Goal: Communication & Community: Answer question/provide support

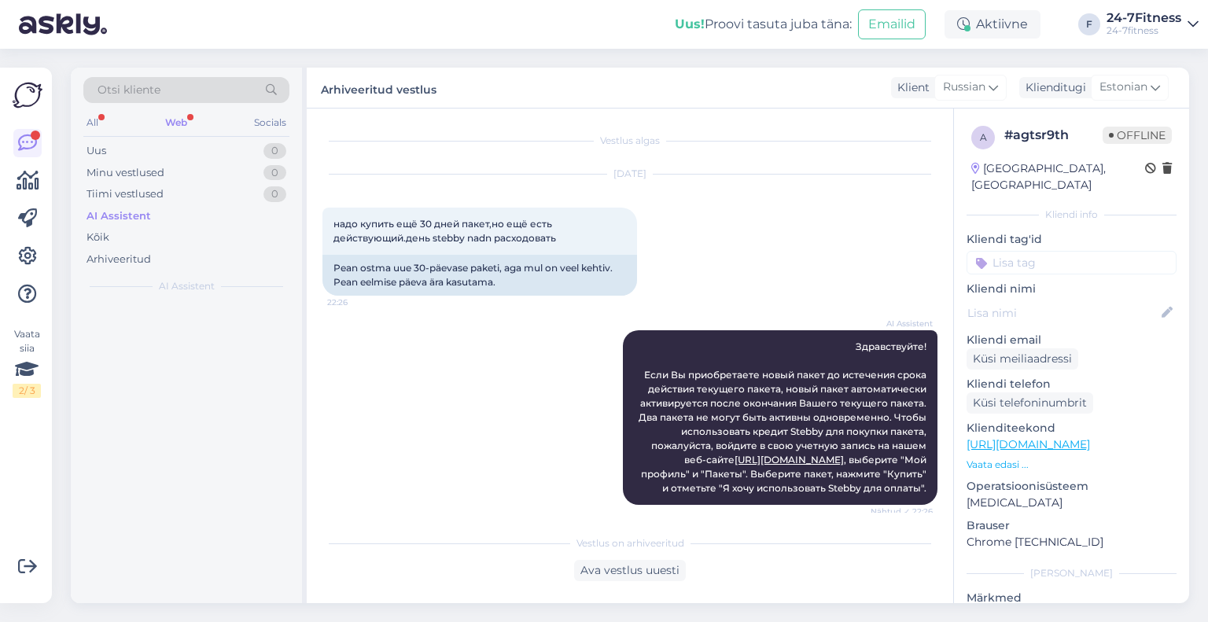
scroll to position [2080, 0]
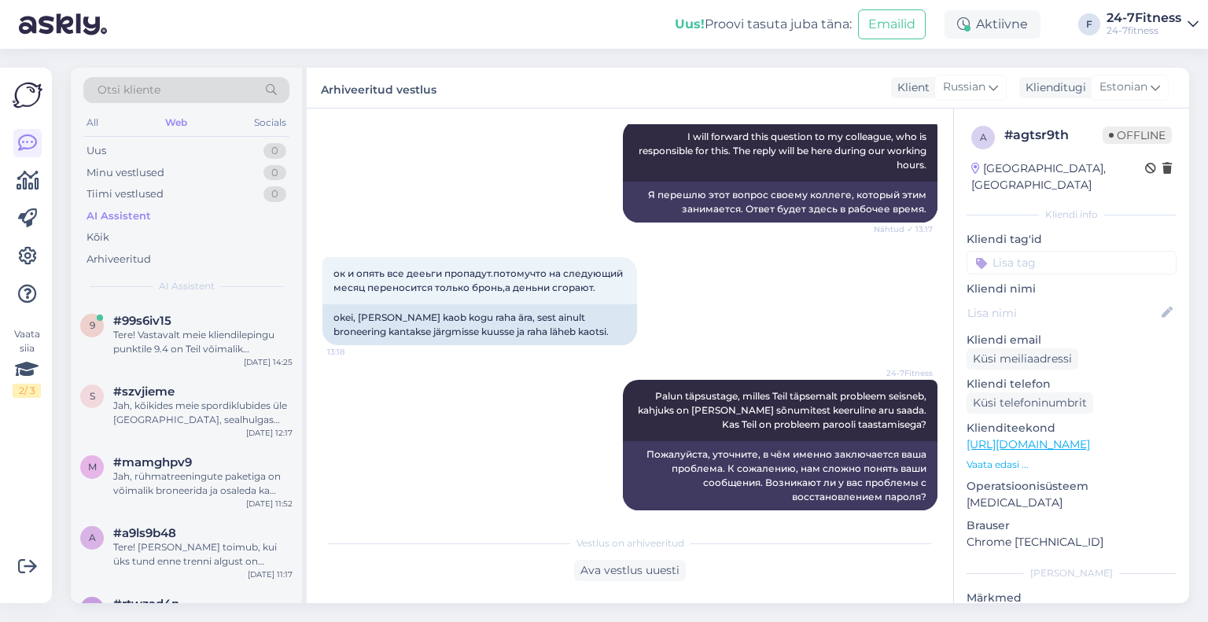
click at [204, 321] on div "#99s6iv15" at bounding box center [202, 321] width 179 height 14
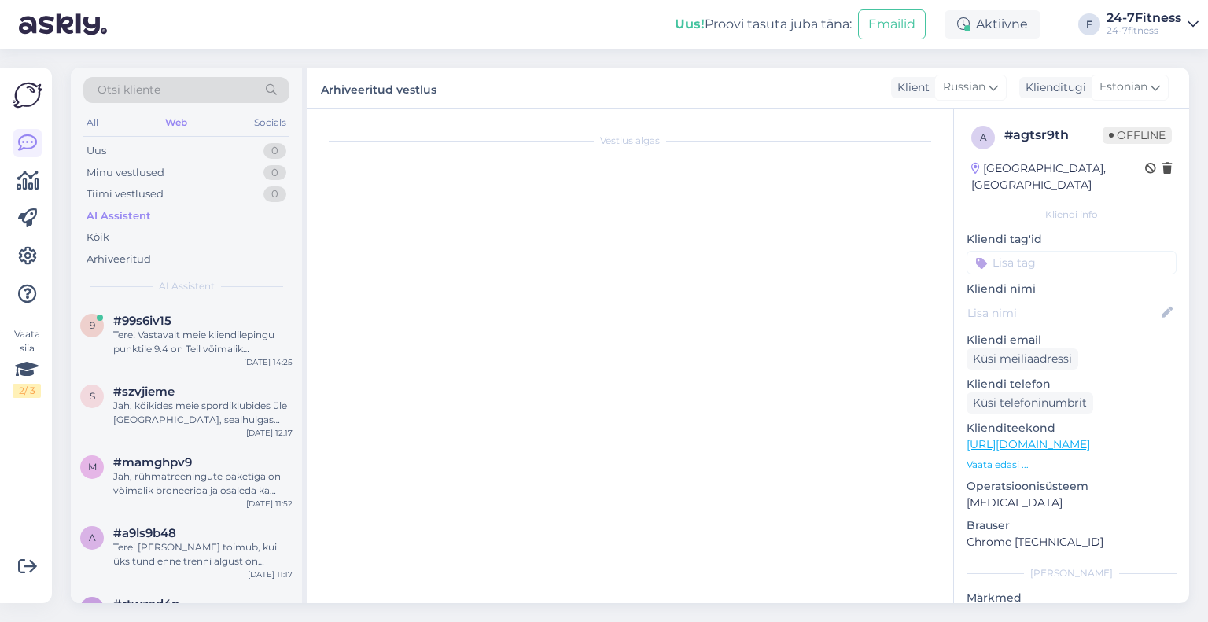
scroll to position [0, 0]
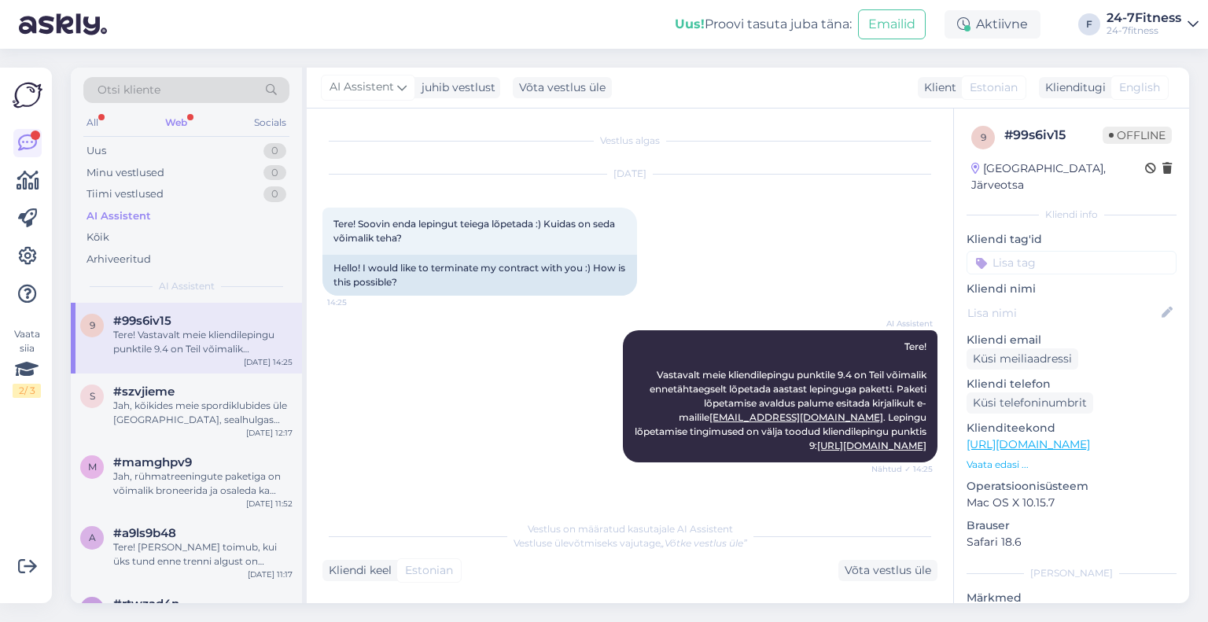
click at [178, 129] on div "Web" at bounding box center [176, 122] width 28 height 20
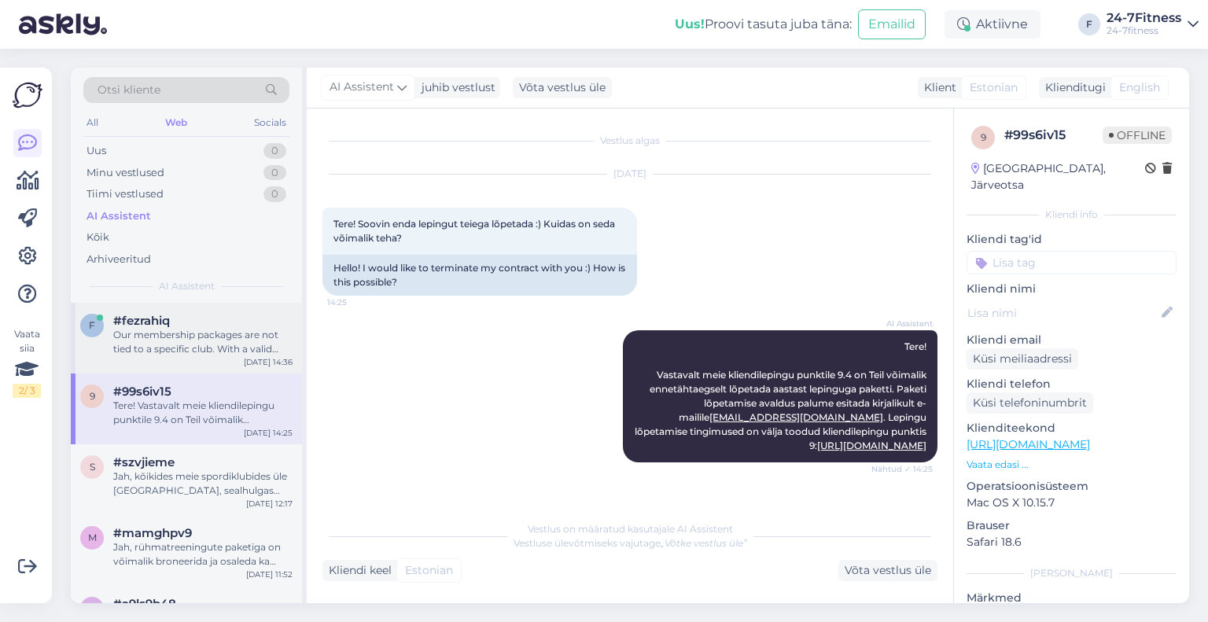
click at [195, 355] on div "f #fezrahiq Our membership packages are not tied to a specific club. With a val…" at bounding box center [186, 338] width 231 height 71
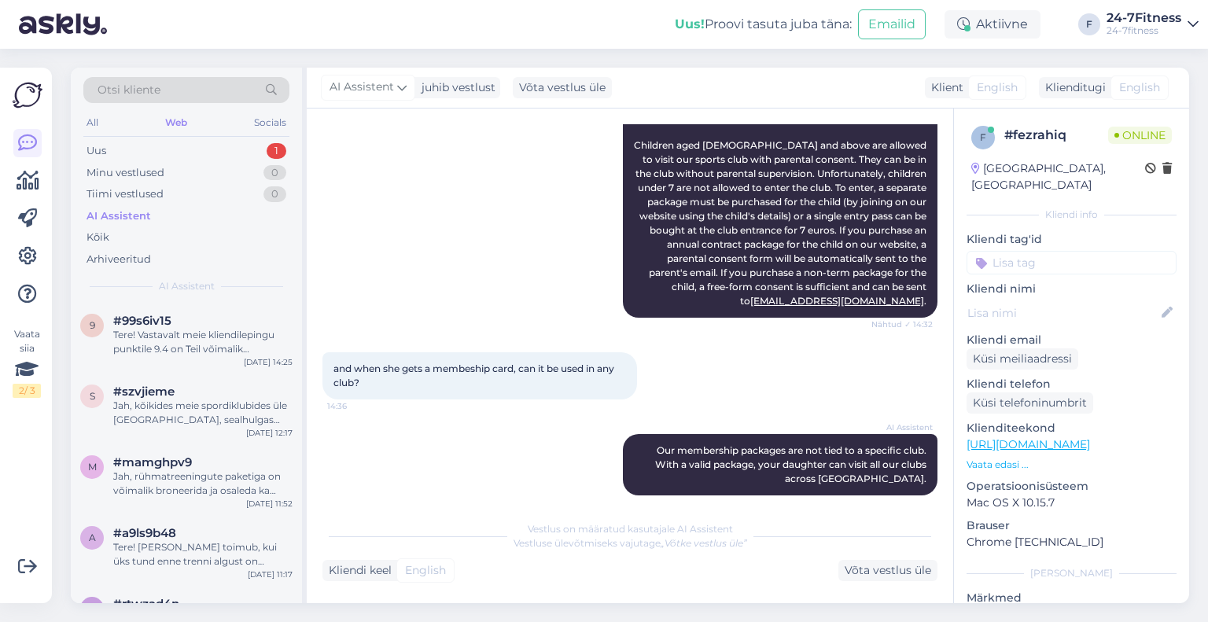
scroll to position [352, 0]
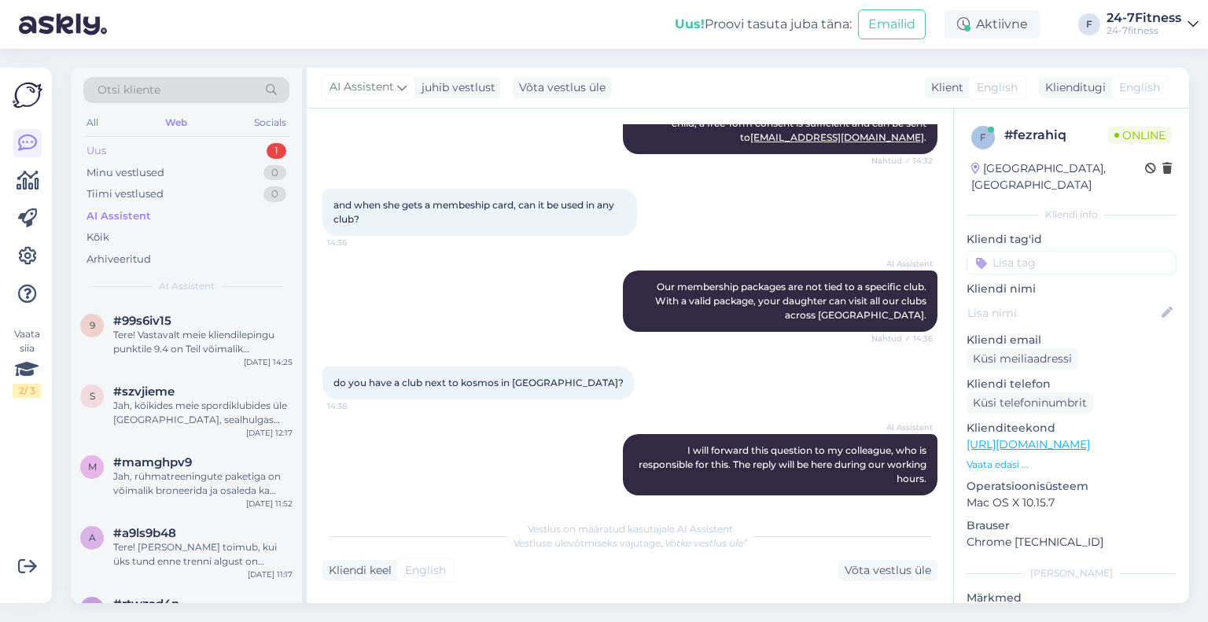
click at [217, 150] on div "Uus 1" at bounding box center [186, 151] width 206 height 22
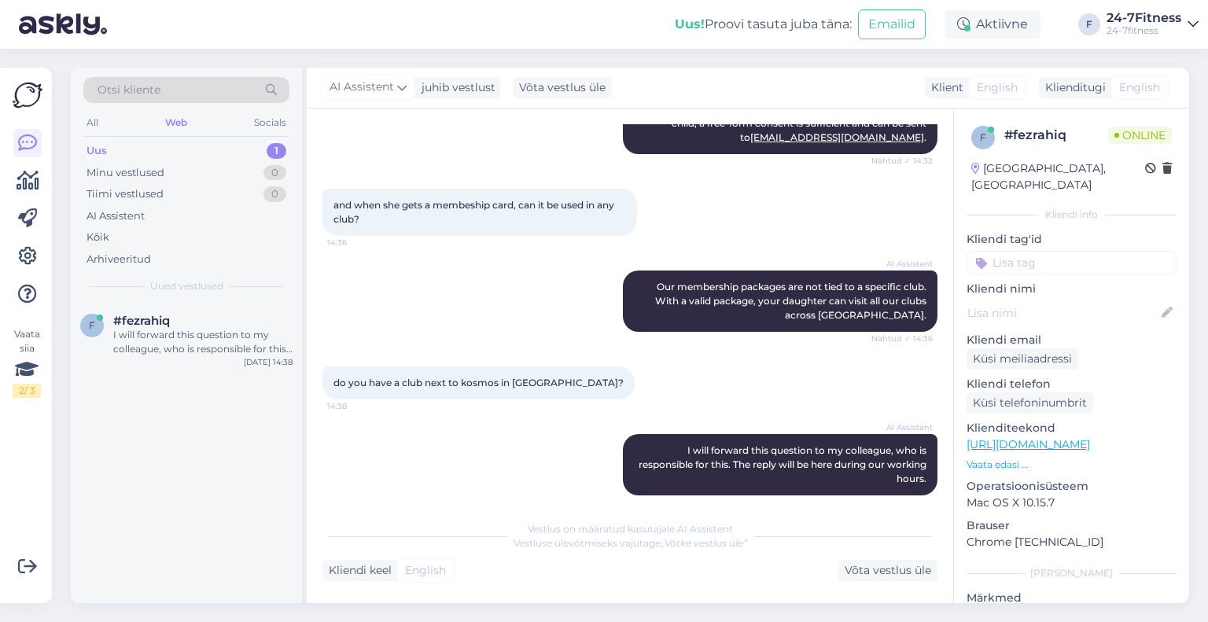
click at [220, 359] on div "f #fezrahiq I will forward this question to my colleague, who is responsible fo…" at bounding box center [186, 338] width 231 height 71
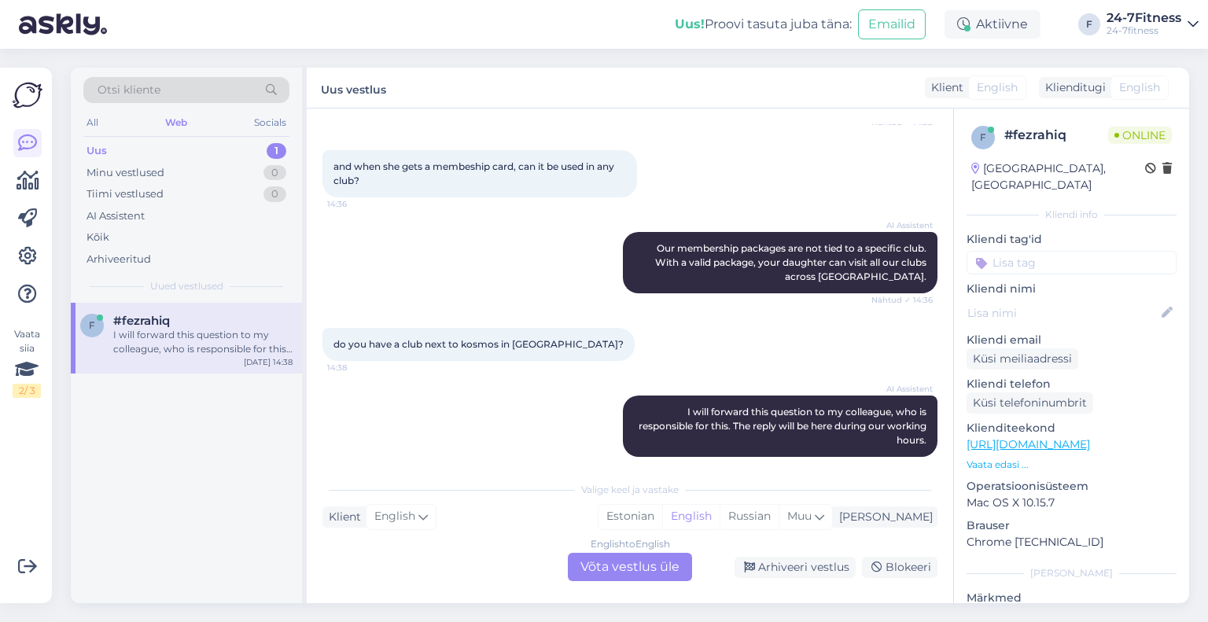
click at [609, 572] on div "English to English Võta vestlus üle" at bounding box center [630, 567] width 124 height 28
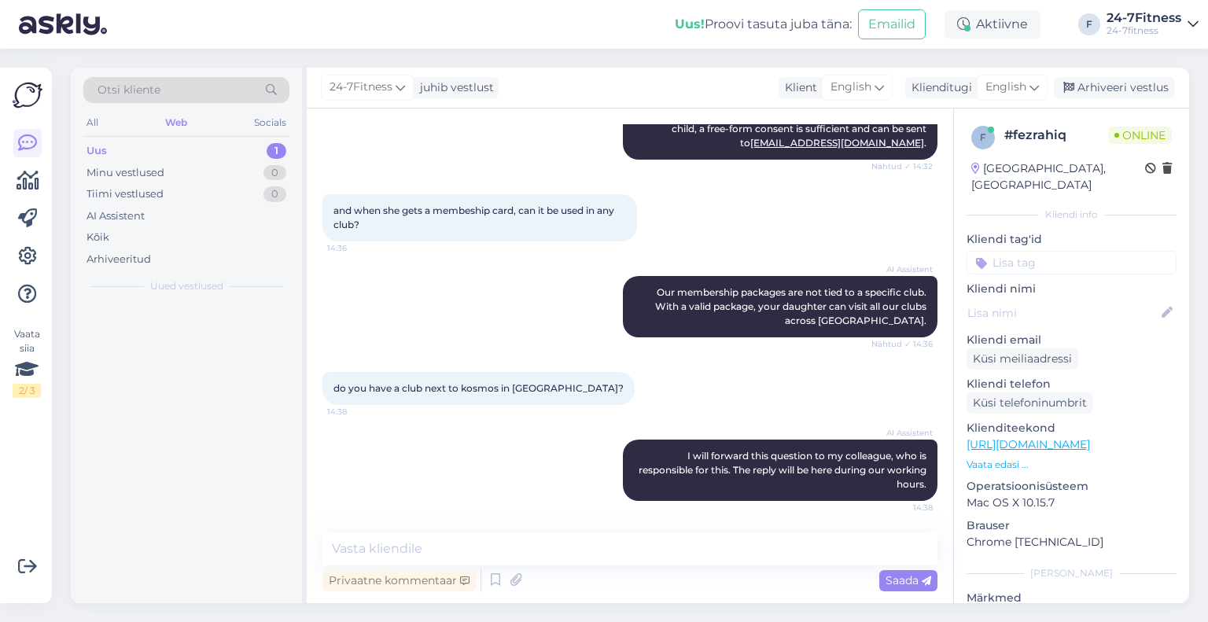
scroll to position [332, 0]
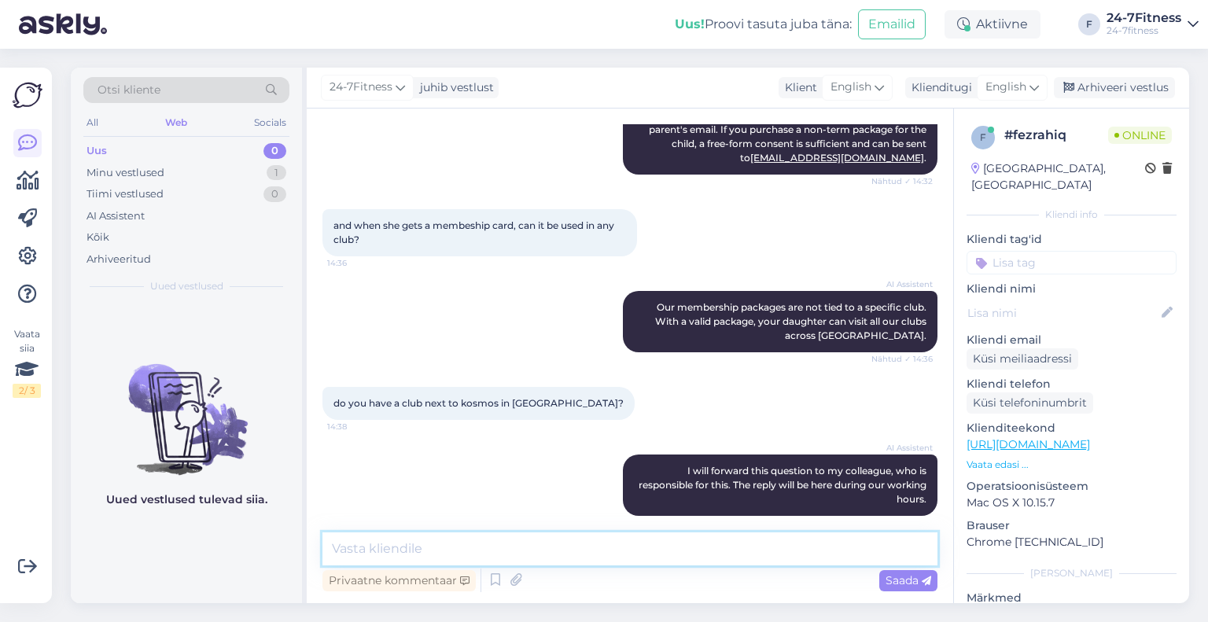
click at [531, 544] on textarea at bounding box center [629, 548] width 615 height 33
paste textarea "[URL][DOMAIN_NAME]"
type textarea "Locations of our sports clubs can be found on our website: [URL][DOMAIN_NAME]."
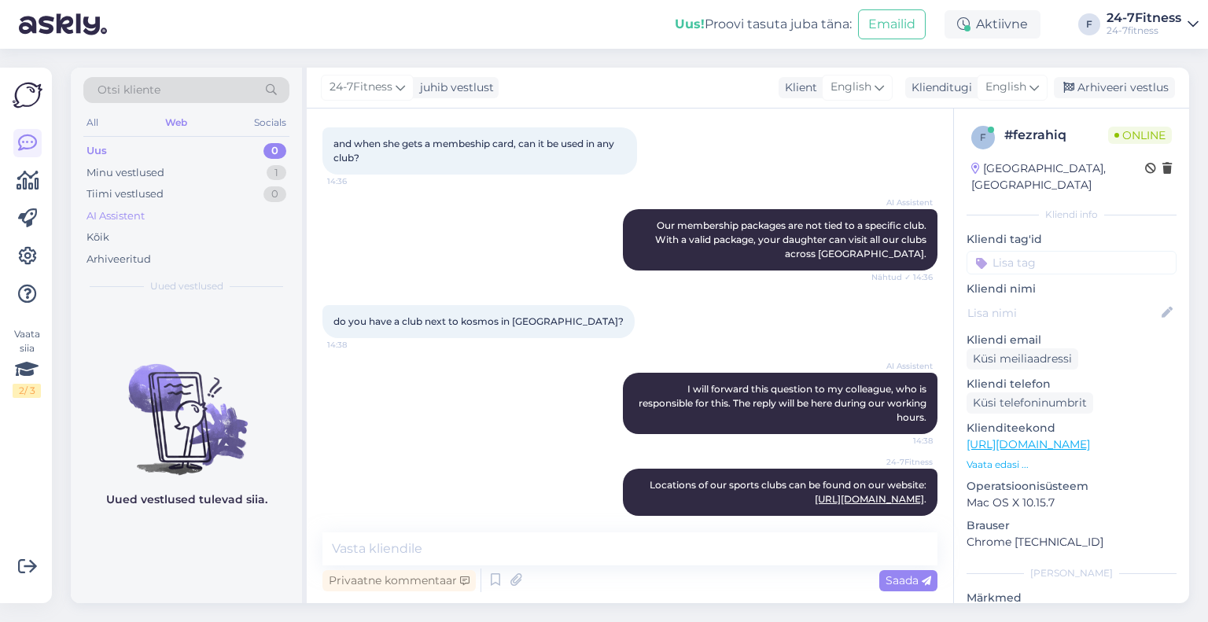
click at [121, 211] on div "AI Assistent" at bounding box center [115, 216] width 58 height 16
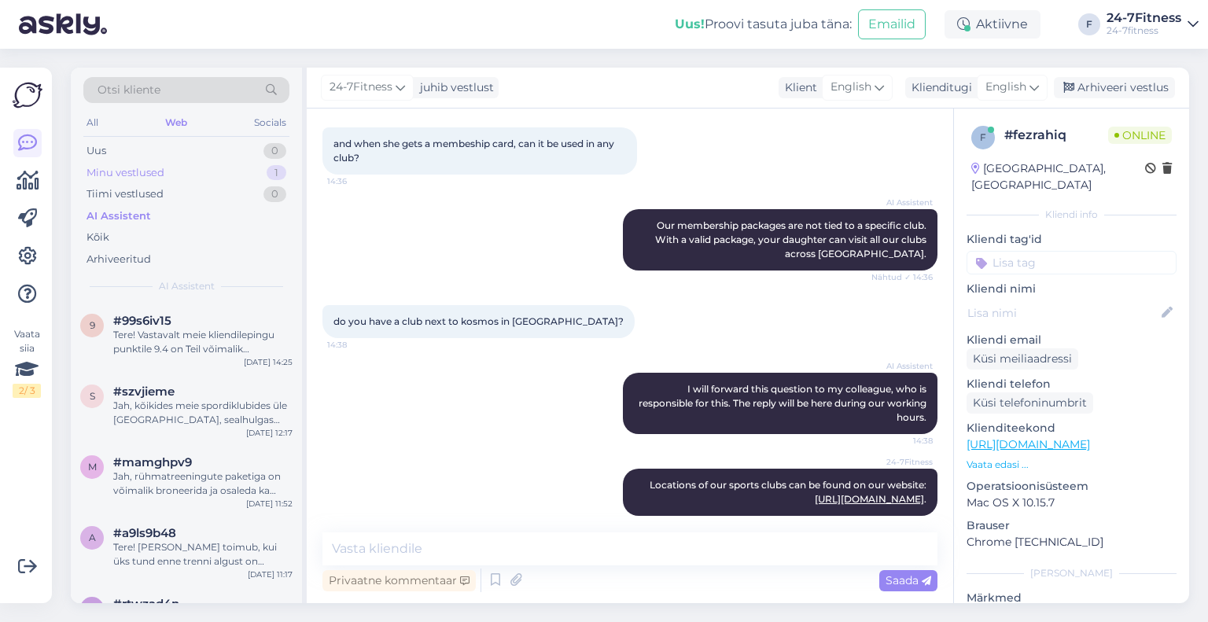
click at [113, 171] on div "Minu vestlused" at bounding box center [125, 173] width 78 height 16
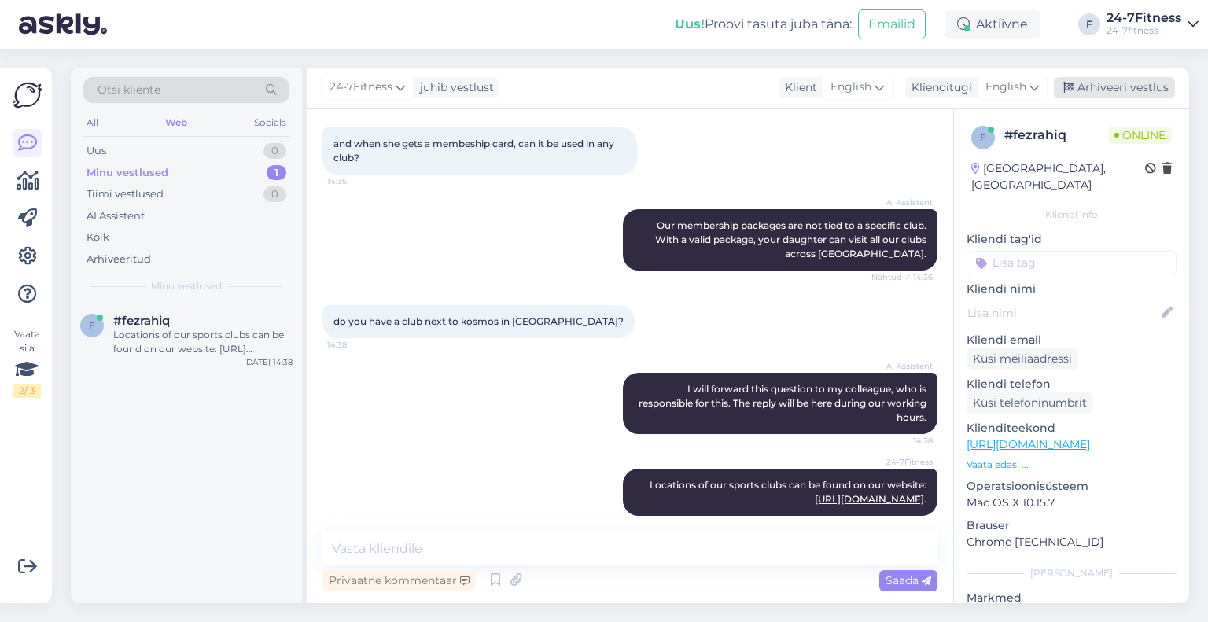
click at [1134, 87] on div "Arhiveeri vestlus" at bounding box center [1114, 87] width 121 height 21
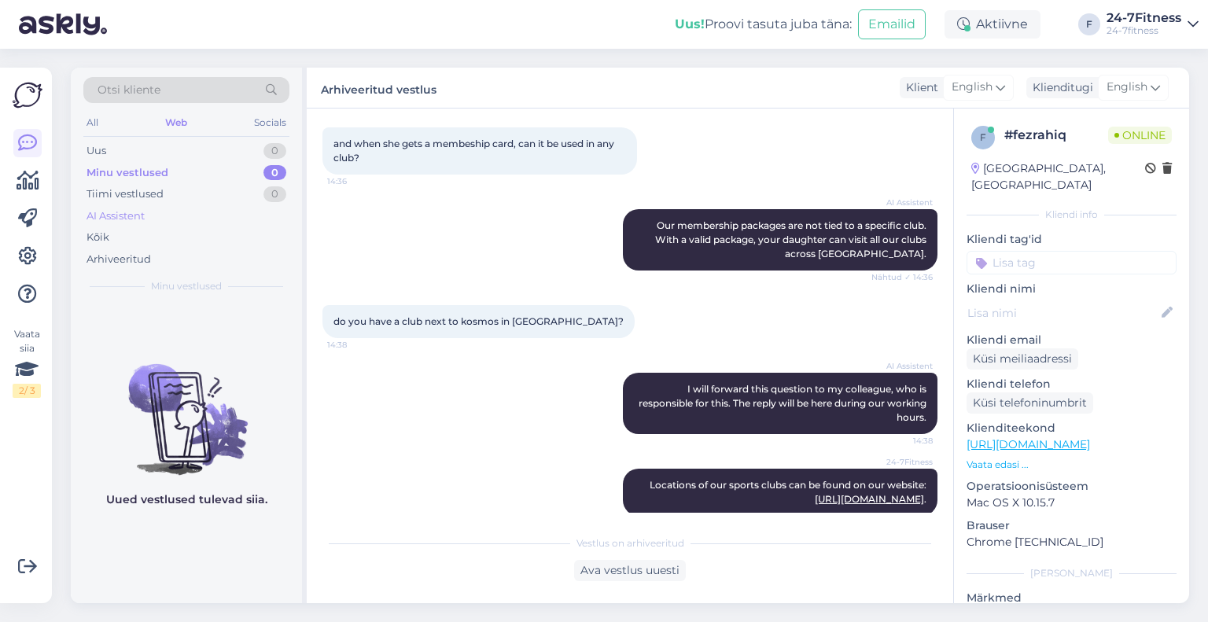
click at [153, 223] on div "AI Assistent" at bounding box center [186, 216] width 206 height 22
